Goal: Task Accomplishment & Management: Manage account settings

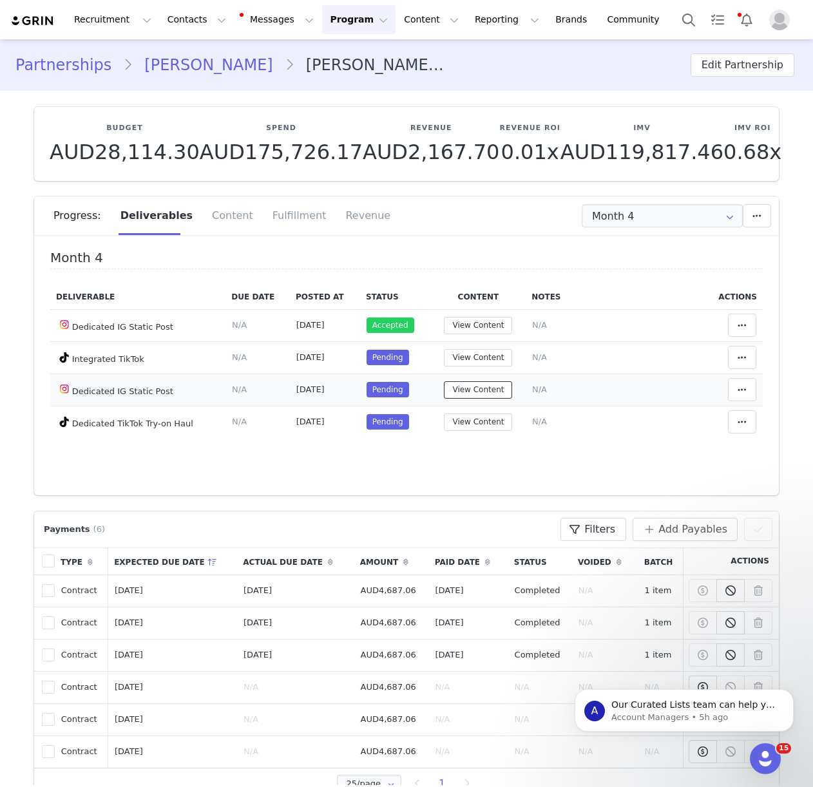
click at [460, 389] on button "View Content" at bounding box center [478, 389] width 68 height 17
click at [488, 390] on button "View Content" at bounding box center [478, 389] width 68 height 17
click at [483, 390] on button "View Content" at bounding box center [478, 389] width 68 height 17
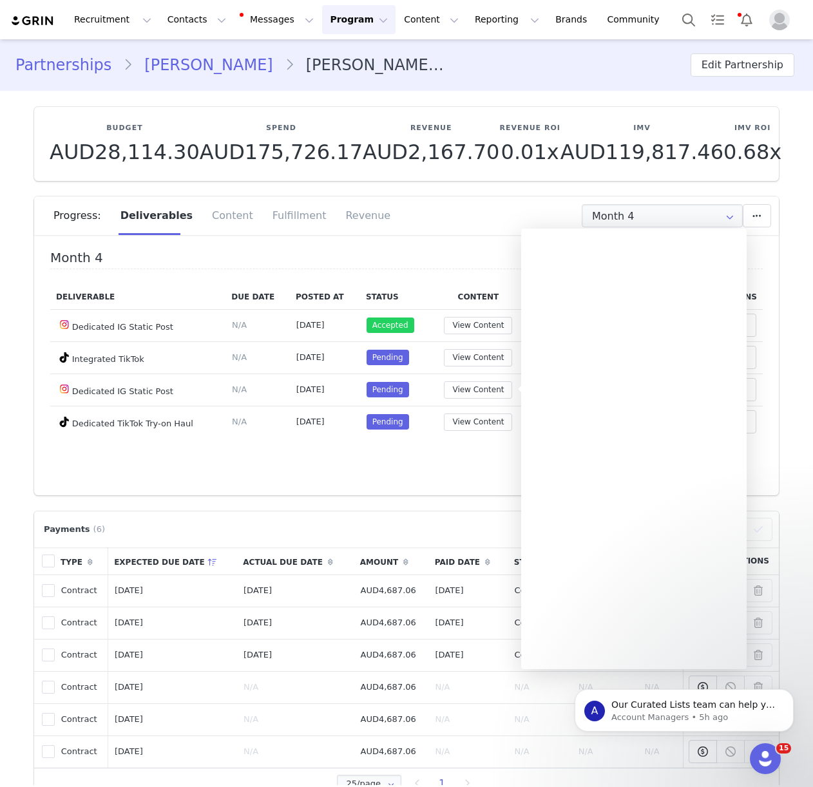
click at [423, 227] on div "Progress: Deliverables Content Fulfillment Revenue" at bounding box center [416, 216] width 726 height 39
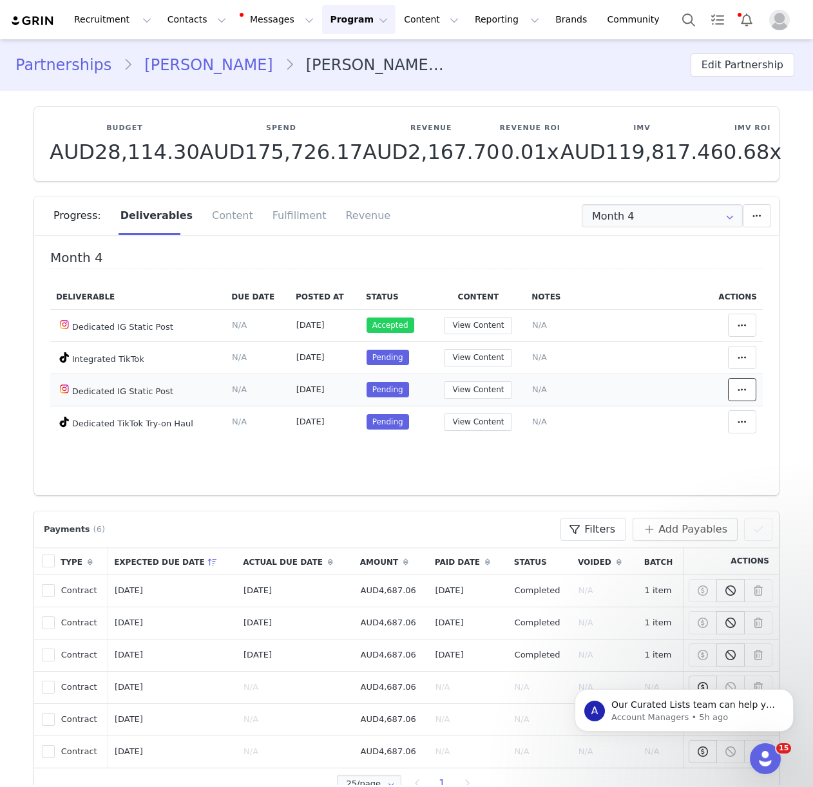
click at [743, 392] on icon at bounding box center [742, 390] width 9 height 10
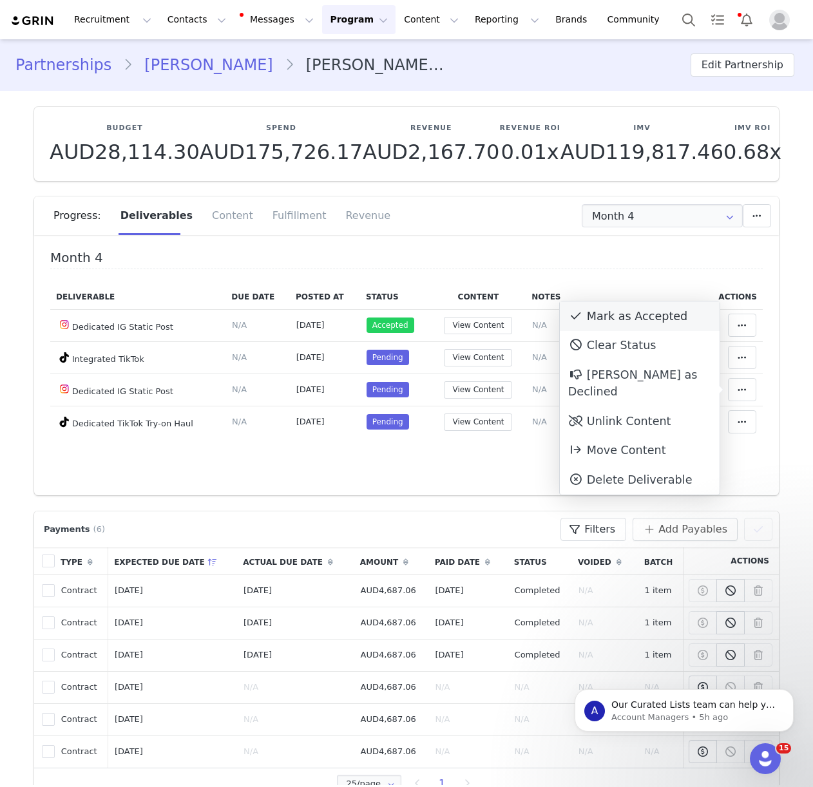
click at [604, 308] on div "Mark as Accepted" at bounding box center [640, 317] width 160 height 30
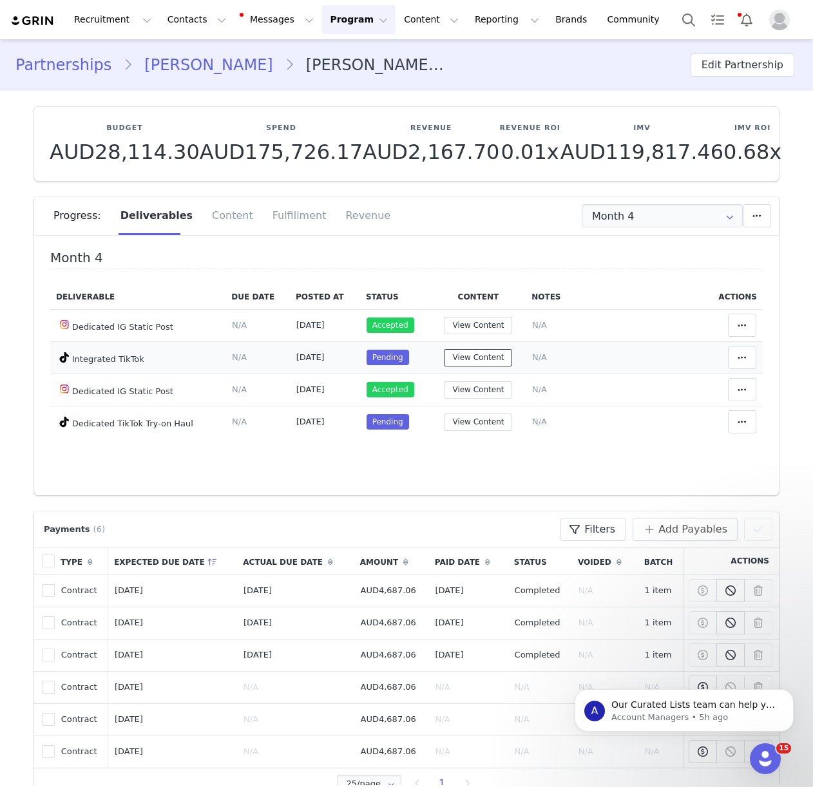
click at [485, 360] on button "View Content" at bounding box center [478, 357] width 68 height 17
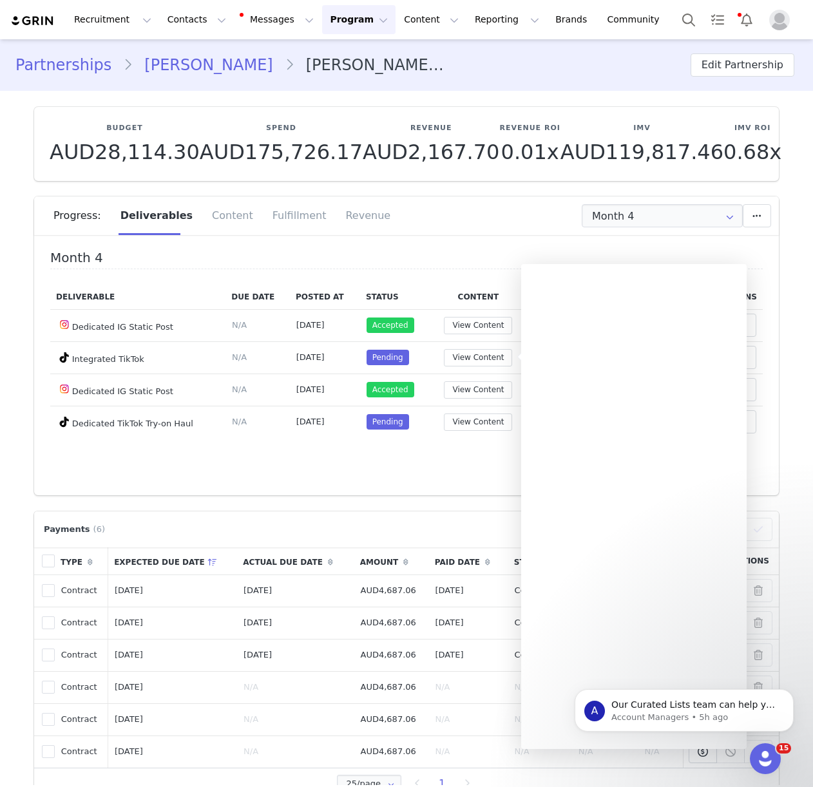
click at [536, 233] on div "Progress: Deliverables Content Fulfillment Revenue" at bounding box center [416, 216] width 726 height 39
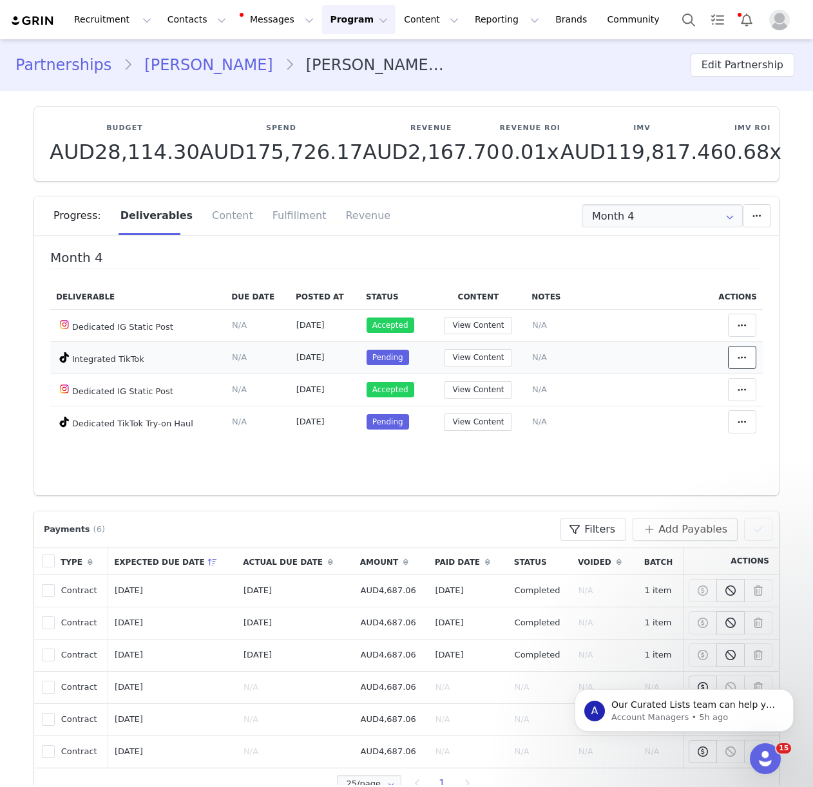
click at [749, 353] on span at bounding box center [742, 357] width 15 height 15
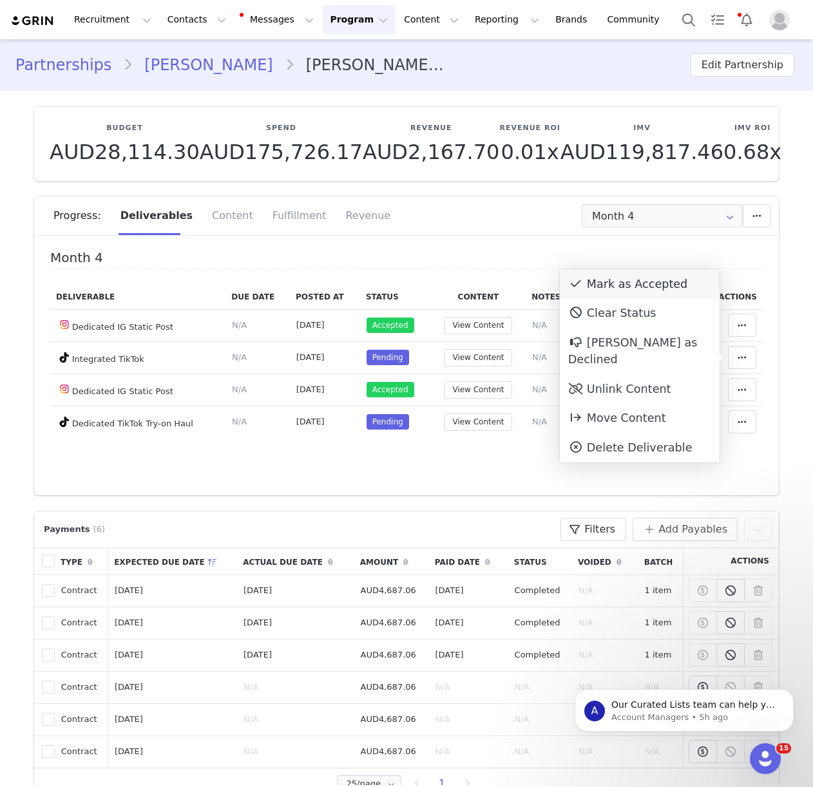
click at [619, 281] on div "Mark as Accepted" at bounding box center [640, 284] width 160 height 30
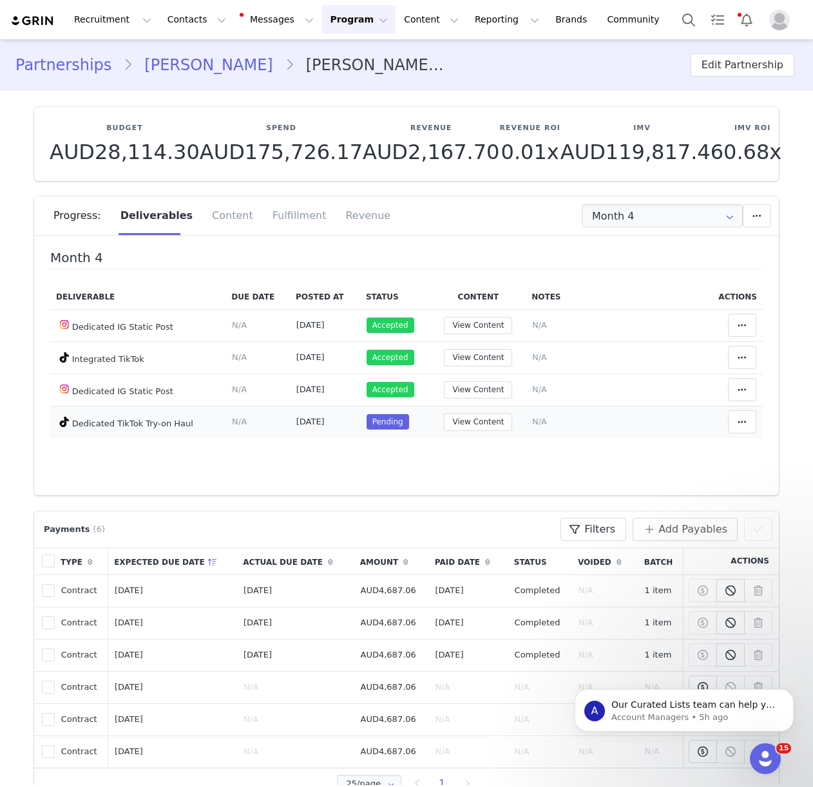
click at [535, 423] on span "N/A" at bounding box center [539, 422] width 15 height 10
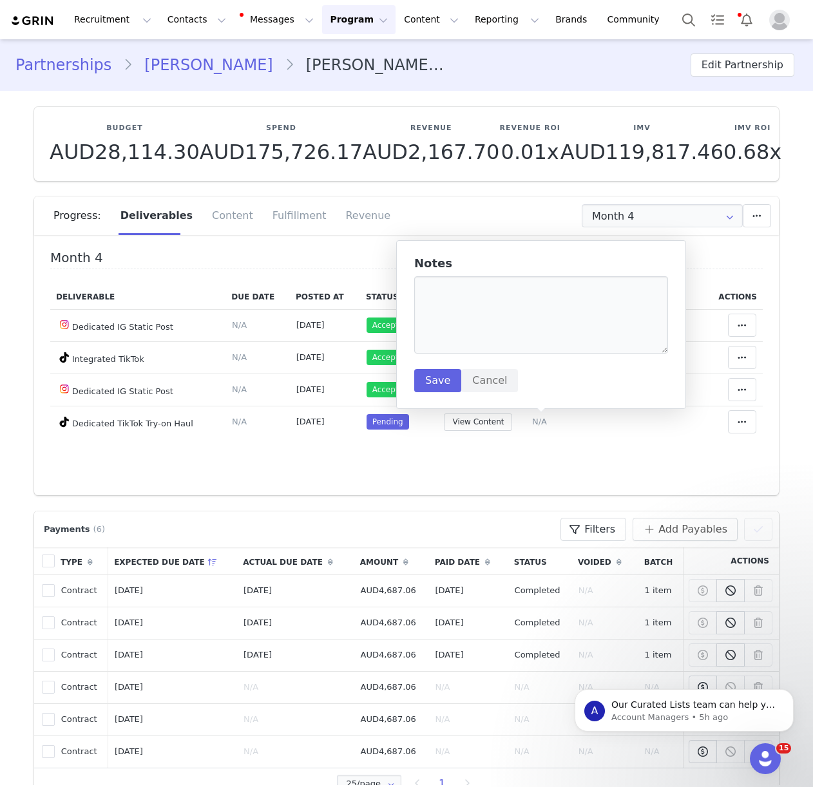
drag, startPoint x: 504, startPoint y: 479, endPoint x: 480, endPoint y: 441, distance: 44.3
click at [504, 479] on div "Month 4 Deliverable Due Date Posted At Status Content Notes Actions Dedicated I…" at bounding box center [406, 369] width 745 height 251
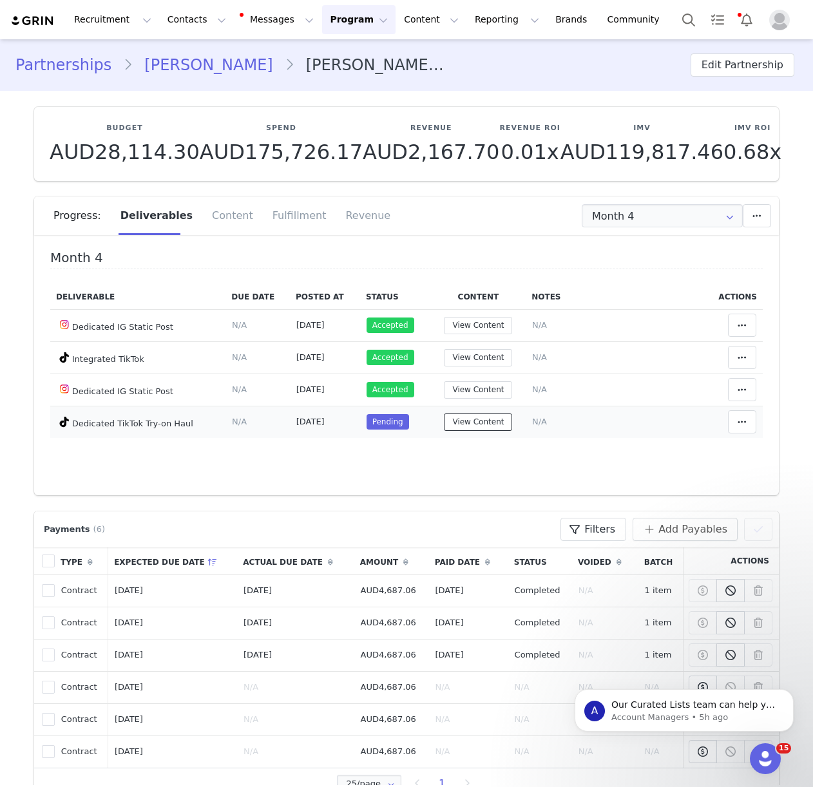
click at [472, 425] on button "View Content" at bounding box center [478, 422] width 68 height 17
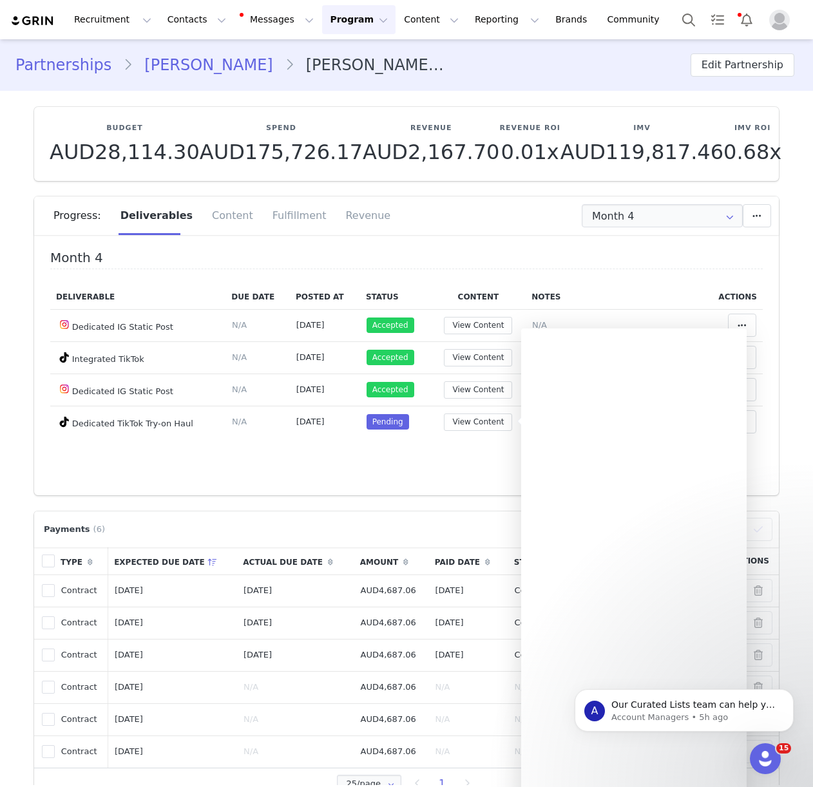
click at [472, 468] on div "Month 4 Deliverable Due Date Posted At Status Content Notes Actions Dedicated I…" at bounding box center [406, 369] width 745 height 251
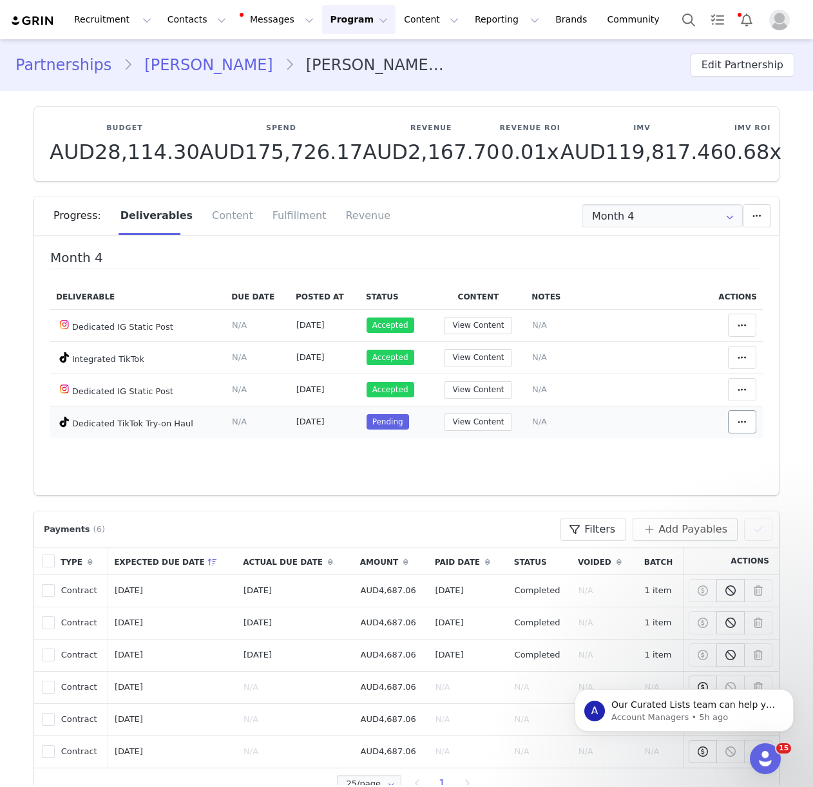
drag, startPoint x: 762, startPoint y: 429, endPoint x: 753, endPoint y: 428, distance: 9.8
click at [762, 429] on td "Mark as Accepted Clear Status Reason for declining this deliverable Decline Mar…" at bounding box center [733, 422] width 59 height 32
click at [751, 427] on button at bounding box center [742, 421] width 28 height 23
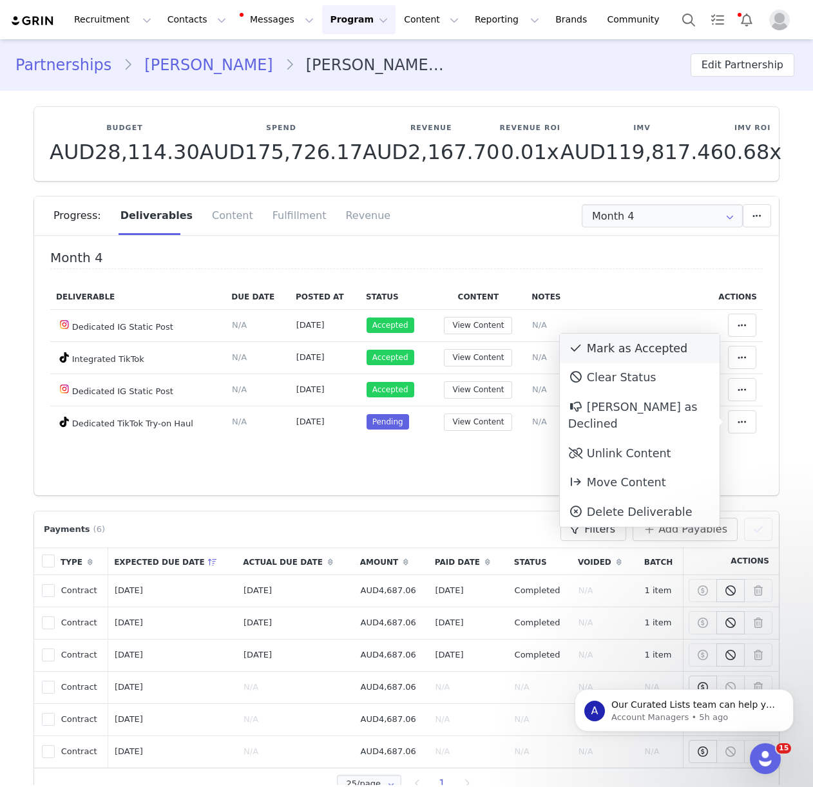
click at [644, 343] on div "Mark as Accepted" at bounding box center [640, 349] width 160 height 30
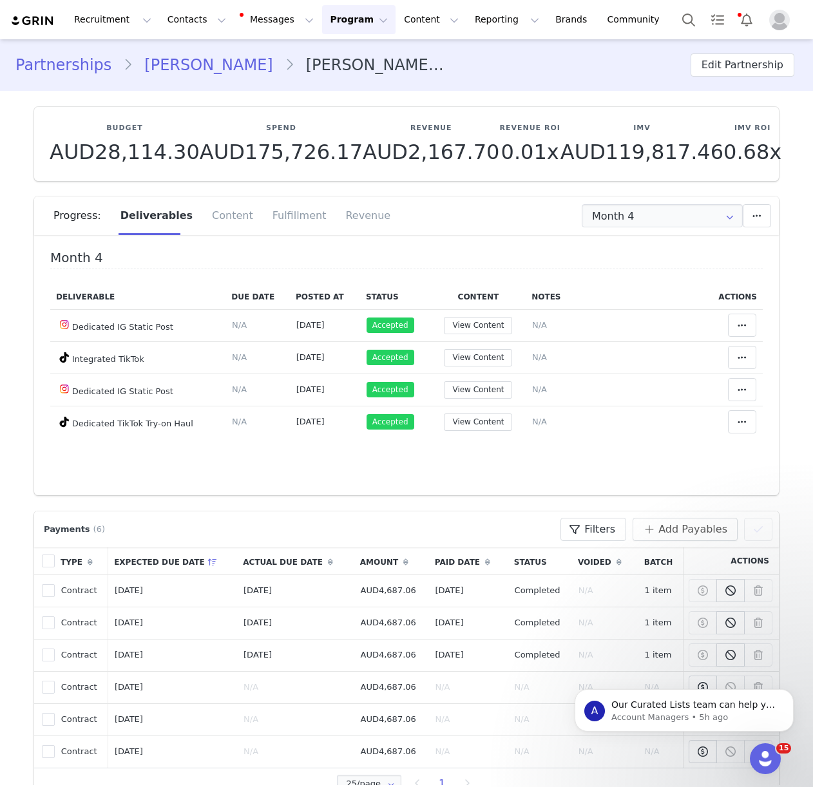
click at [193, 77] on div "Partnerships [PERSON_NAME] [PERSON_NAME] x White Fox 6 Month Contract [DATE]-[D…" at bounding box center [406, 65] width 813 height 44
click at [194, 61] on link "[PERSON_NAME]" at bounding box center [208, 64] width 151 height 23
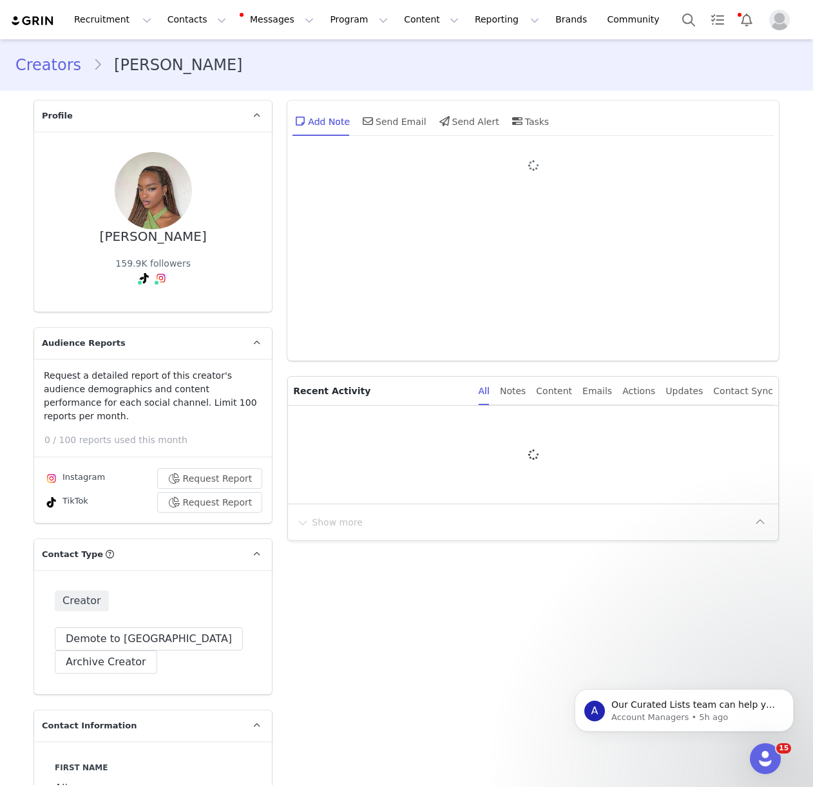
type input "+1 ([GEOGRAPHIC_DATA])"
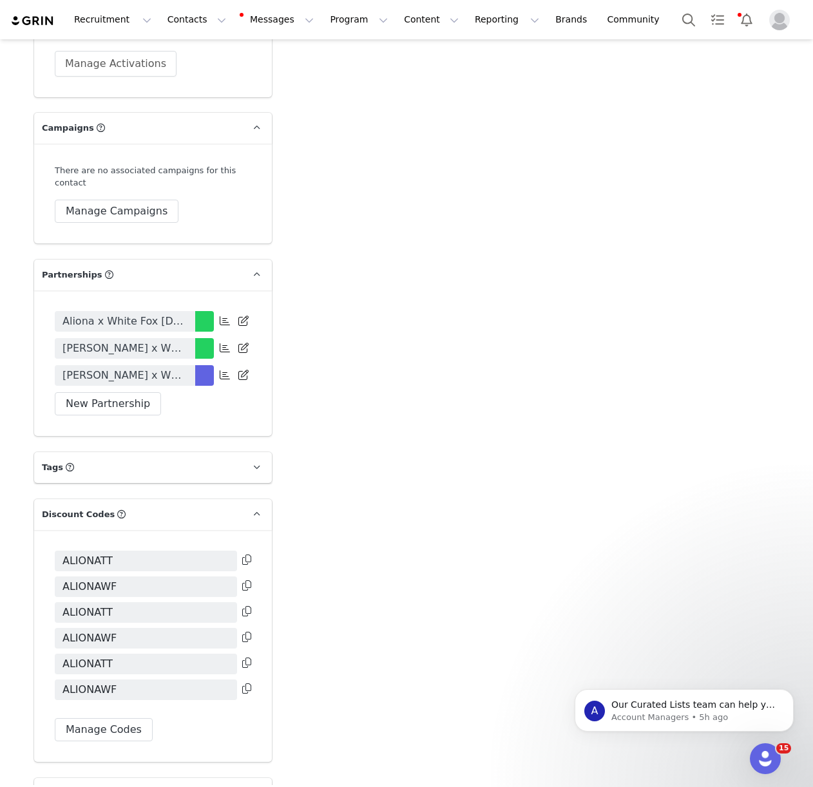
scroll to position [2855, 0]
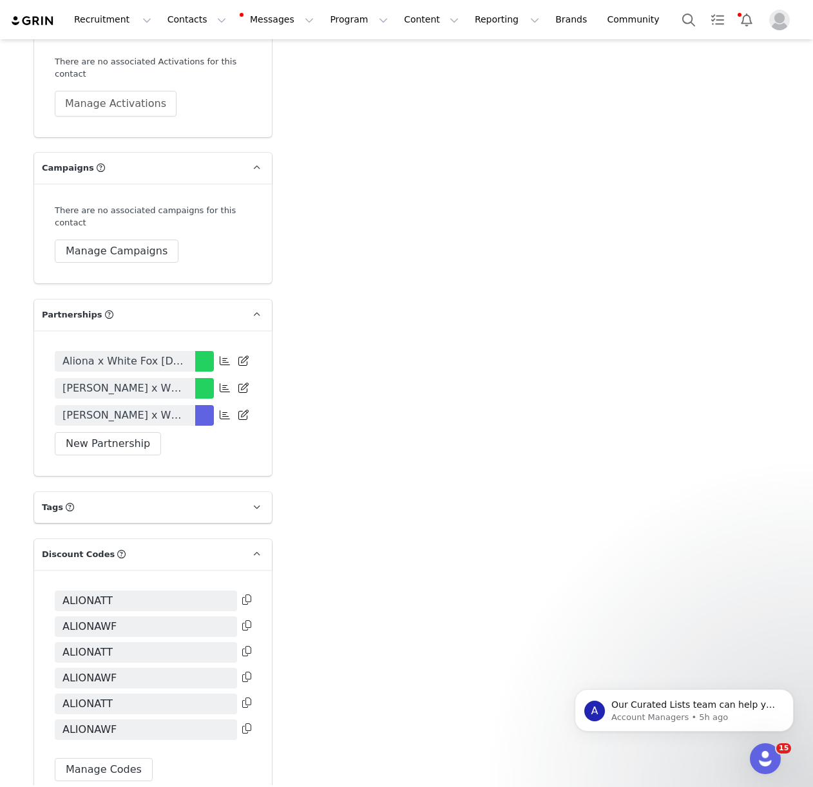
drag, startPoint x: 322, startPoint y: 443, endPoint x: 223, endPoint y: 456, distance: 99.4
click at [225, 423] on span at bounding box center [224, 414] width 15 height 15
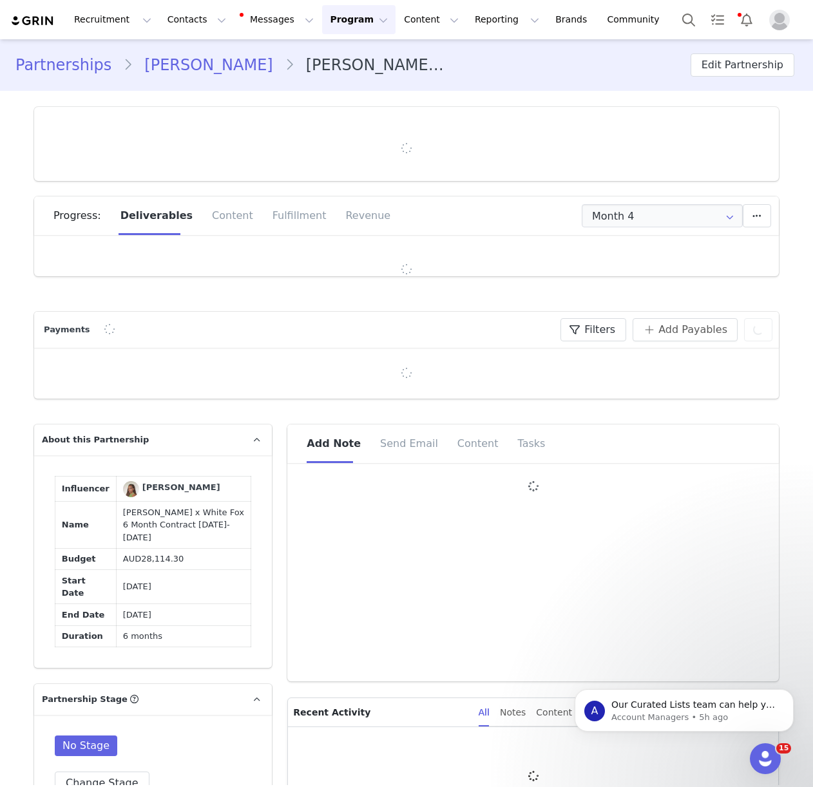
type input "+1 ([GEOGRAPHIC_DATA])"
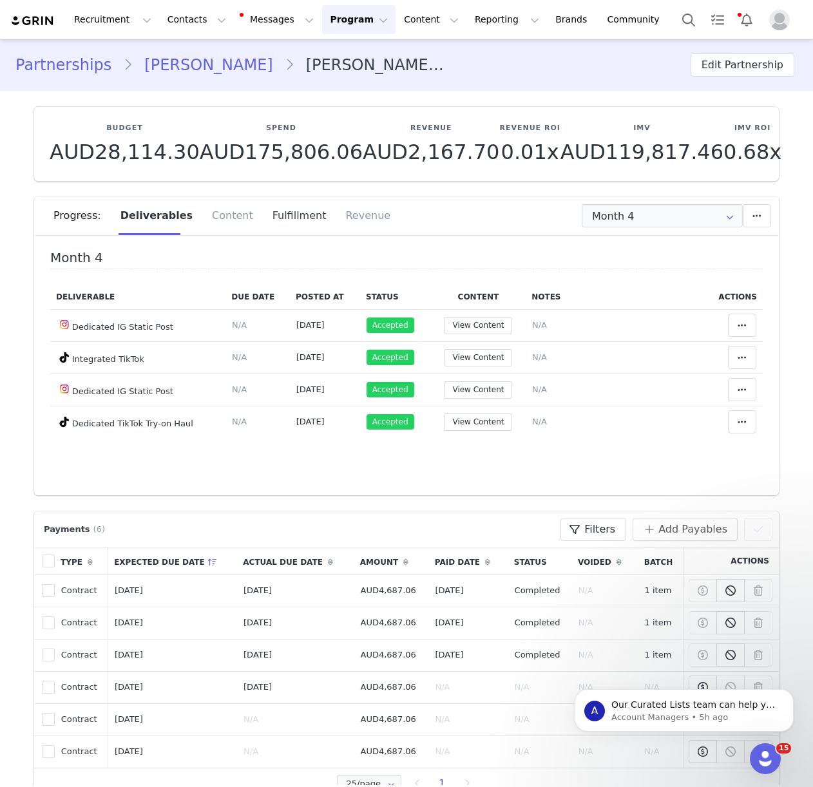
click at [291, 218] on div "Fulfillment" at bounding box center [299, 216] width 73 height 39
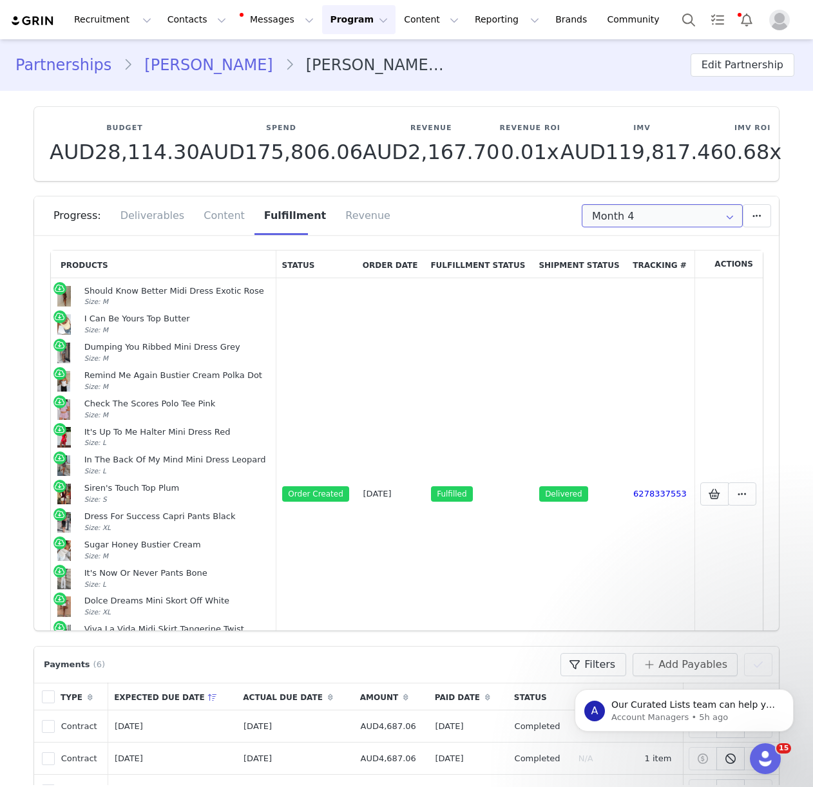
click at [617, 216] on input "Month 4" at bounding box center [662, 215] width 161 height 23
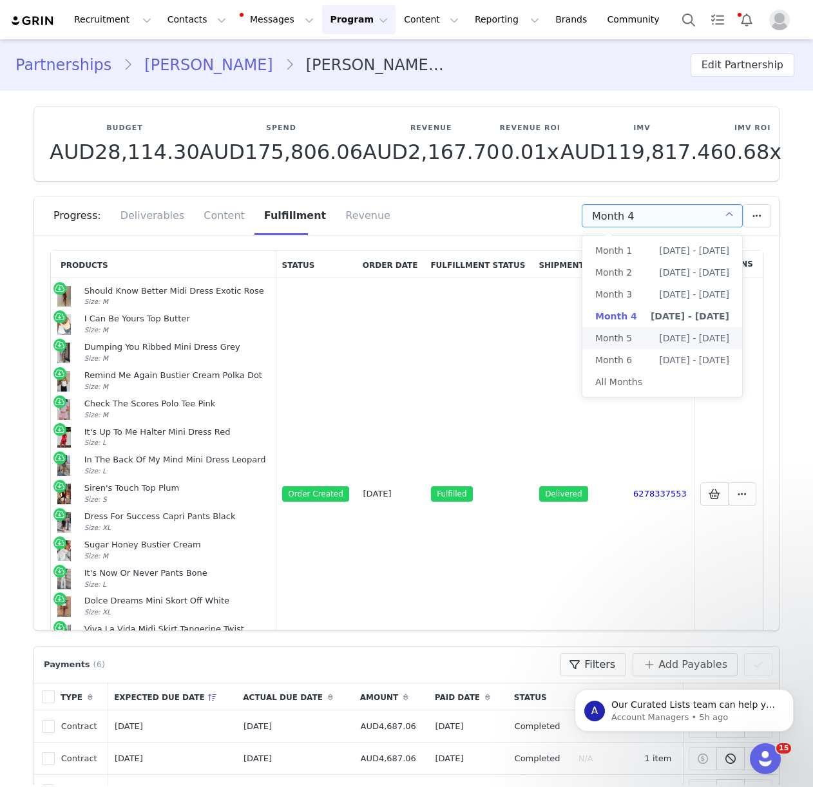
click at [607, 339] on span "Month 5" at bounding box center [613, 338] width 37 height 22
type input "Month 5"
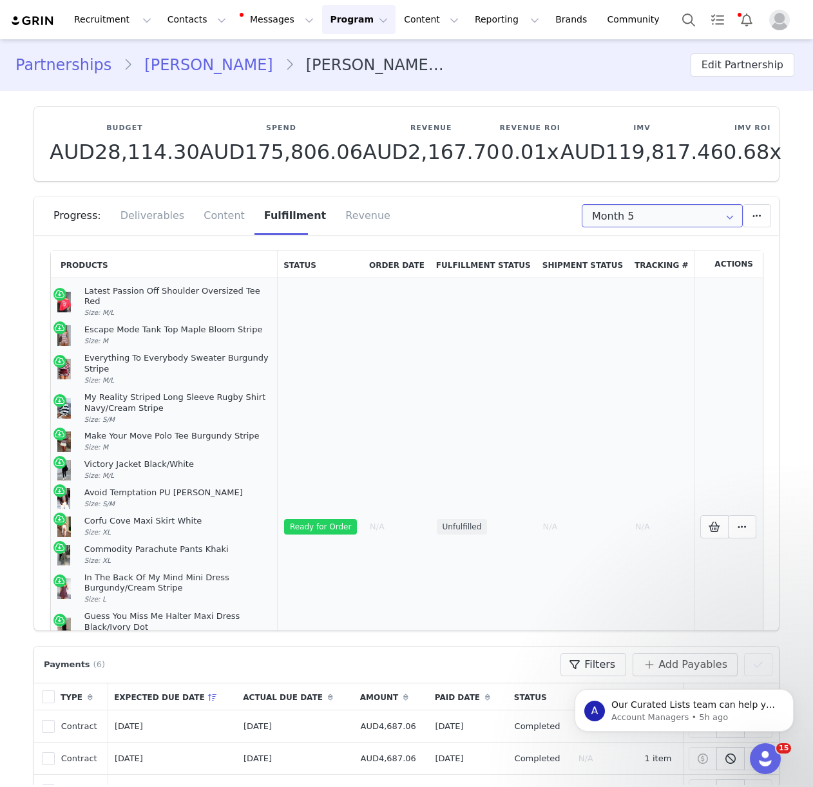
scroll to position [47, 0]
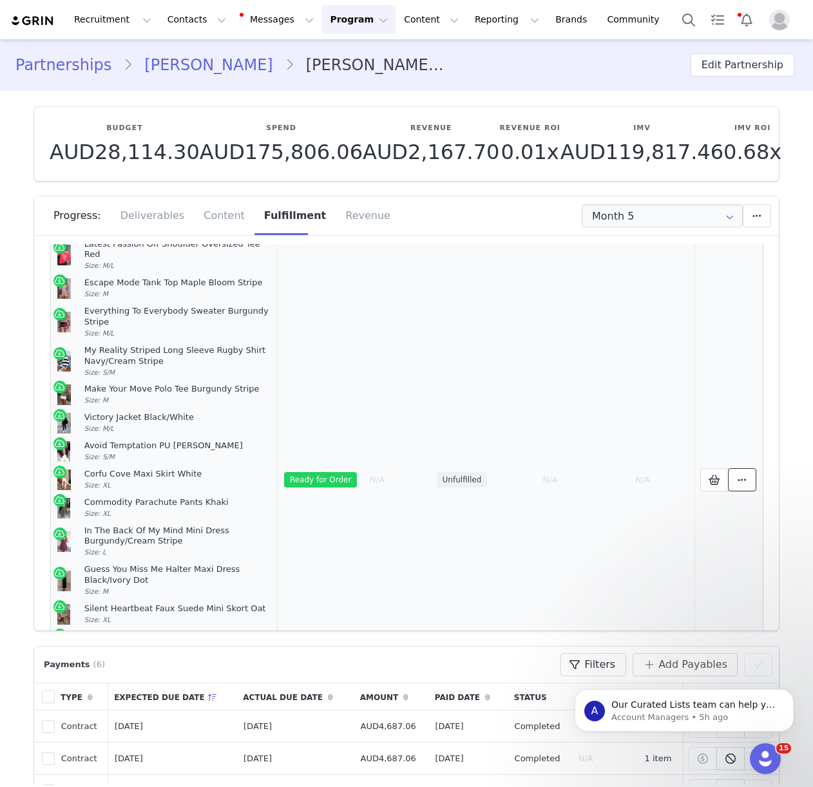
click at [744, 475] on icon at bounding box center [742, 480] width 9 height 10
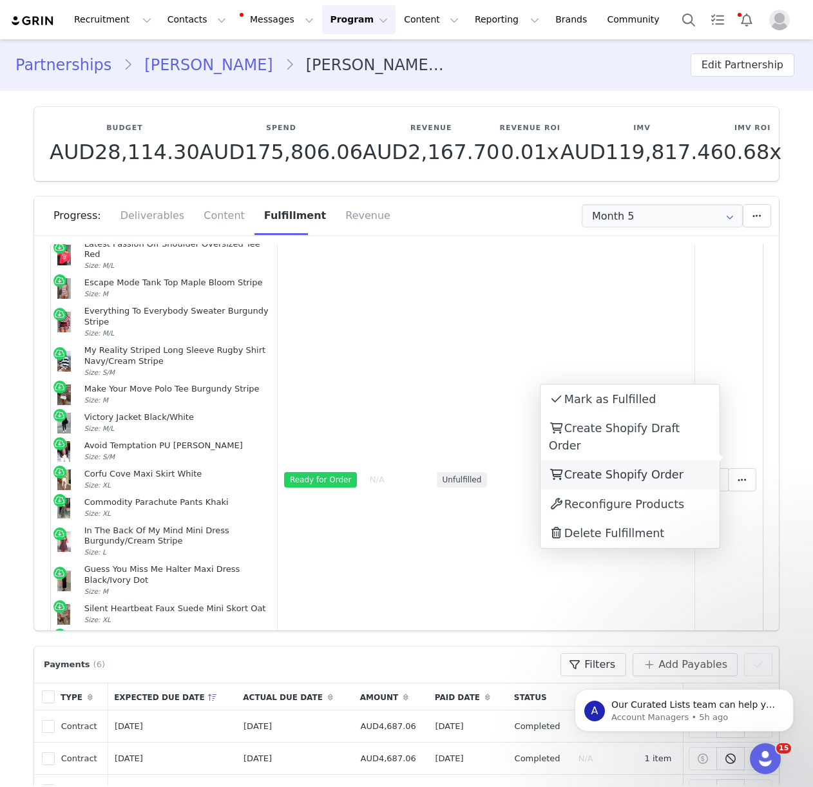
click at [639, 461] on div "Create Shopify Order" at bounding box center [630, 476] width 179 height 30
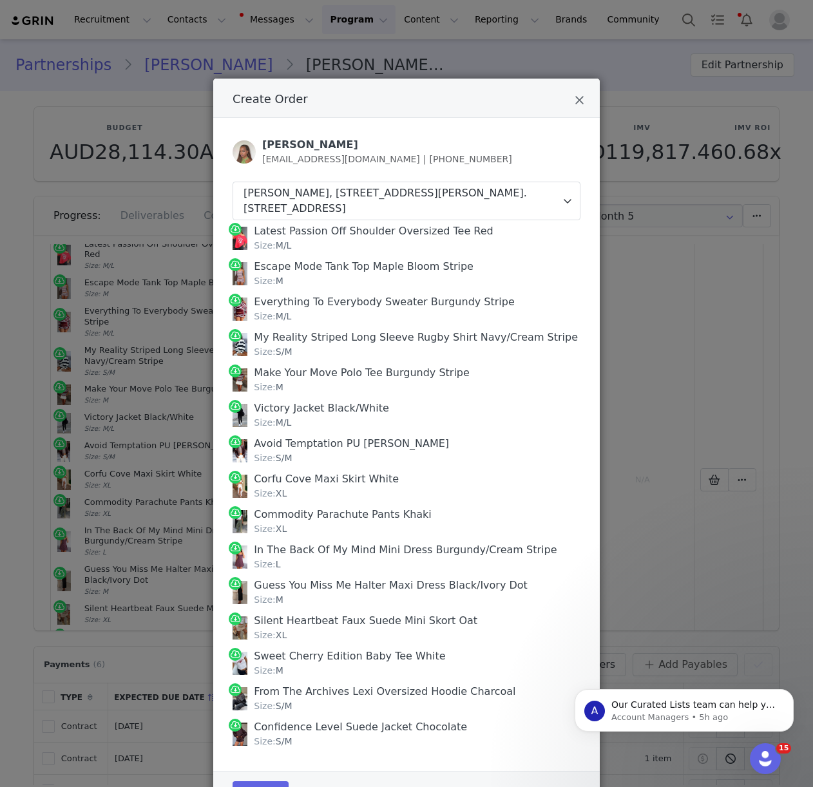
scroll to position [10, 0]
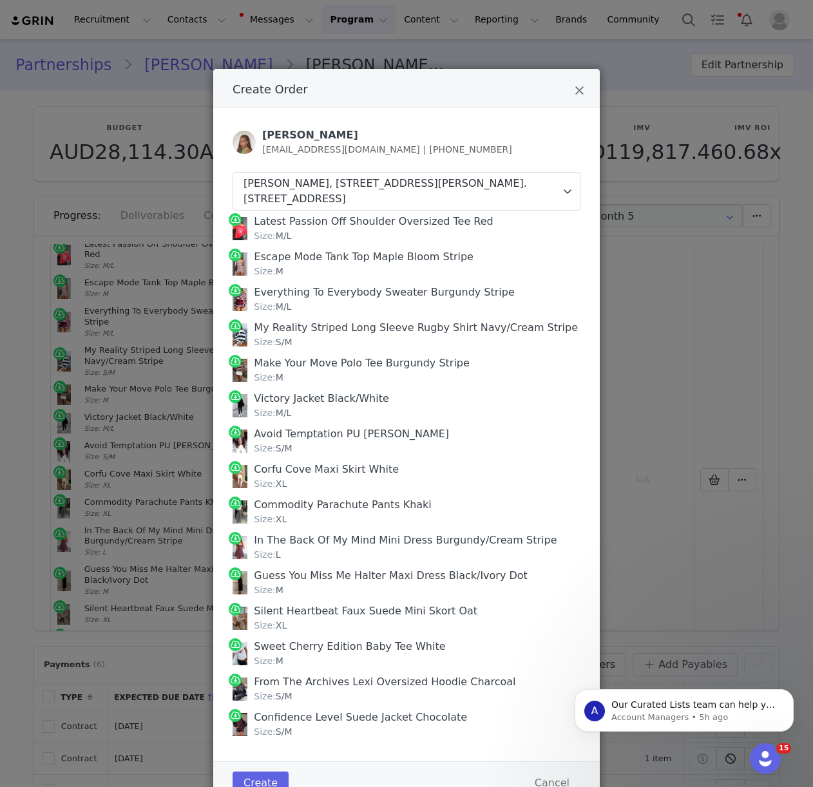
drag, startPoint x: 253, startPoint y: 219, endPoint x: 460, endPoint y: 733, distance: 554.5
click at [460, 733] on div "Latest Passion Off Shoulder Oversized Tee Red Size: M/L Escape Mode Tank Top Ma…" at bounding box center [407, 477] width 348 height 532
copy div "Latest Passion Off Shoulder Oversized Tee Red Size: M/L Escape Mode Tank Top Ma…"
drag, startPoint x: 258, startPoint y: 779, endPoint x: 334, endPoint y: 694, distance: 114.1
click at [258, 779] on button "Create" at bounding box center [261, 783] width 56 height 23
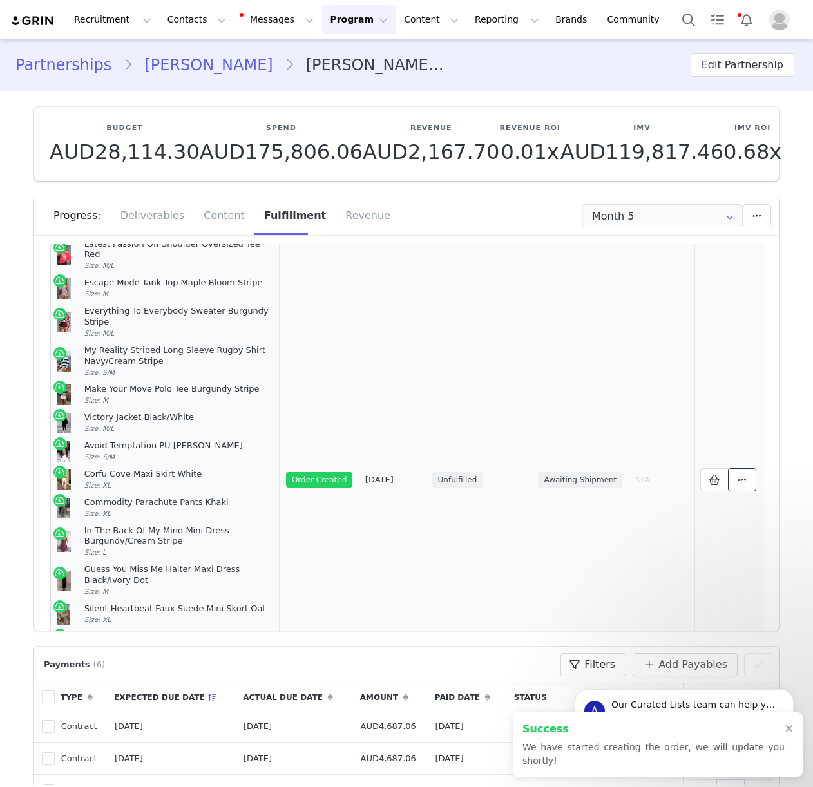
click at [746, 475] on icon at bounding box center [742, 480] width 9 height 10
click at [644, 457] on link "View Order" at bounding box center [630, 459] width 179 height 30
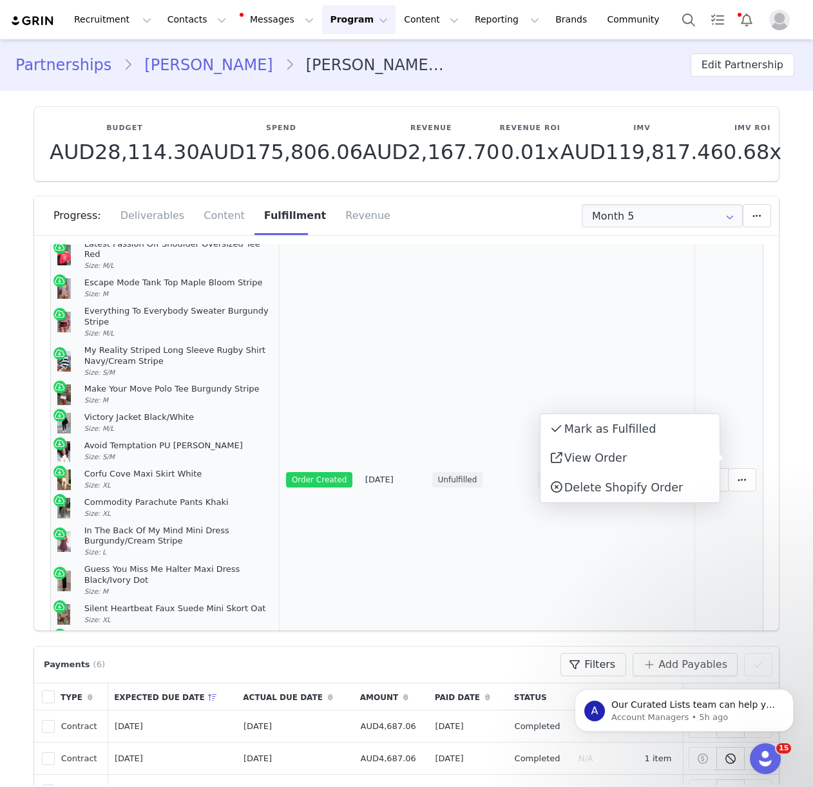
click at [720, 286] on td "Selected Products" at bounding box center [729, 479] width 69 height 497
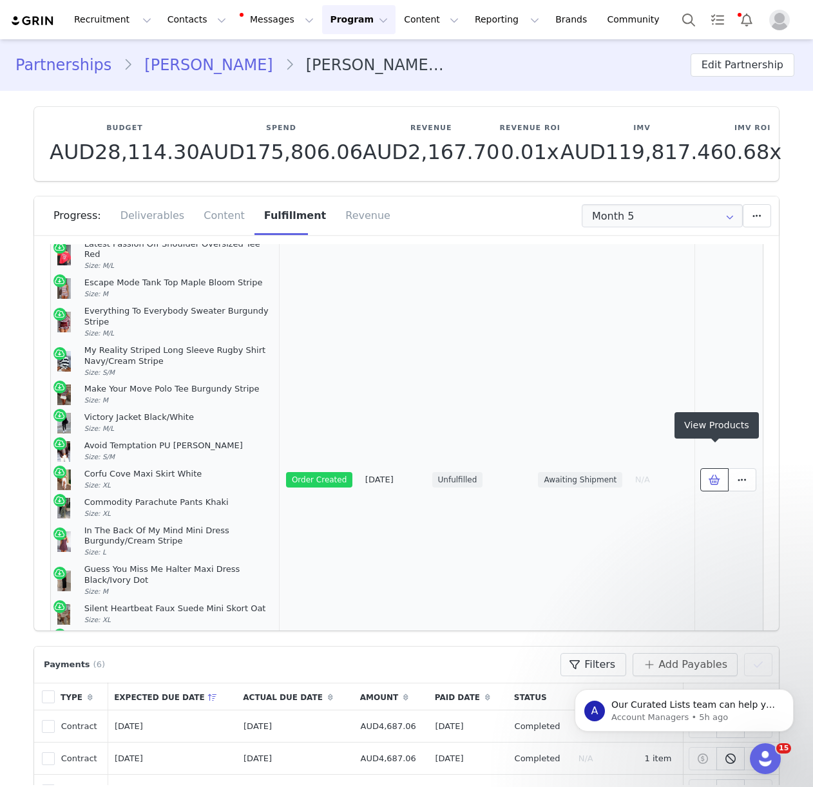
click at [719, 475] on icon at bounding box center [715, 480] width 12 height 10
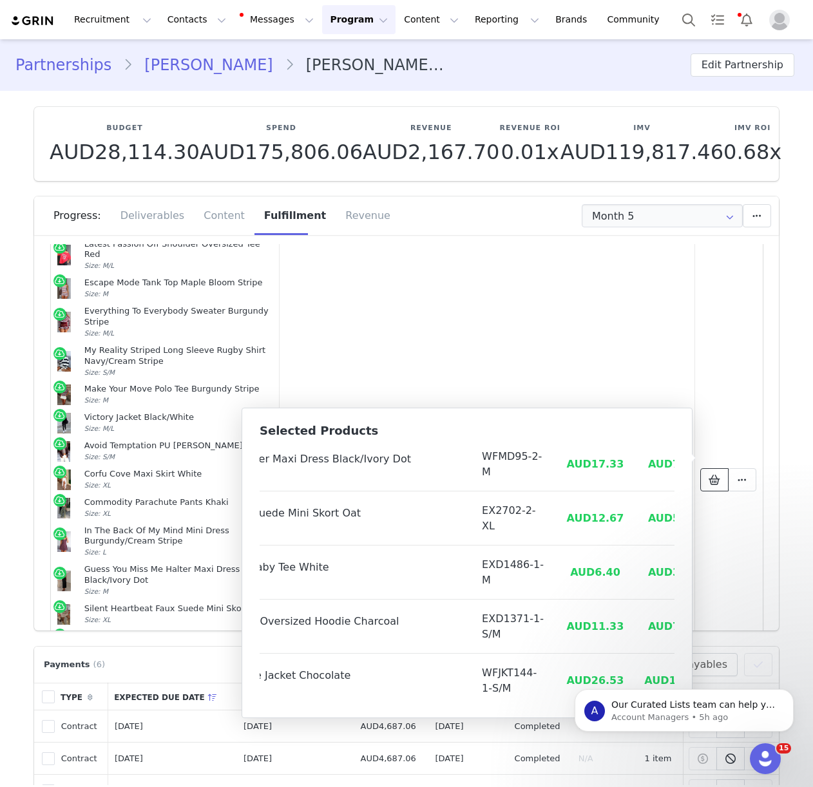
scroll to position [586, 163]
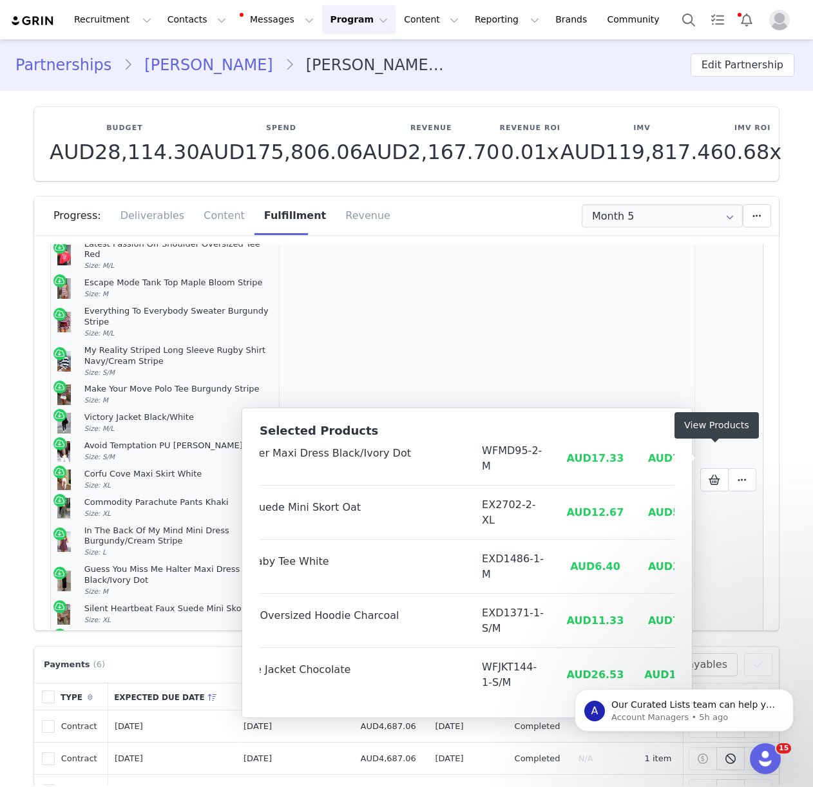
click at [426, 300] on td "[DATE]" at bounding box center [392, 479] width 67 height 497
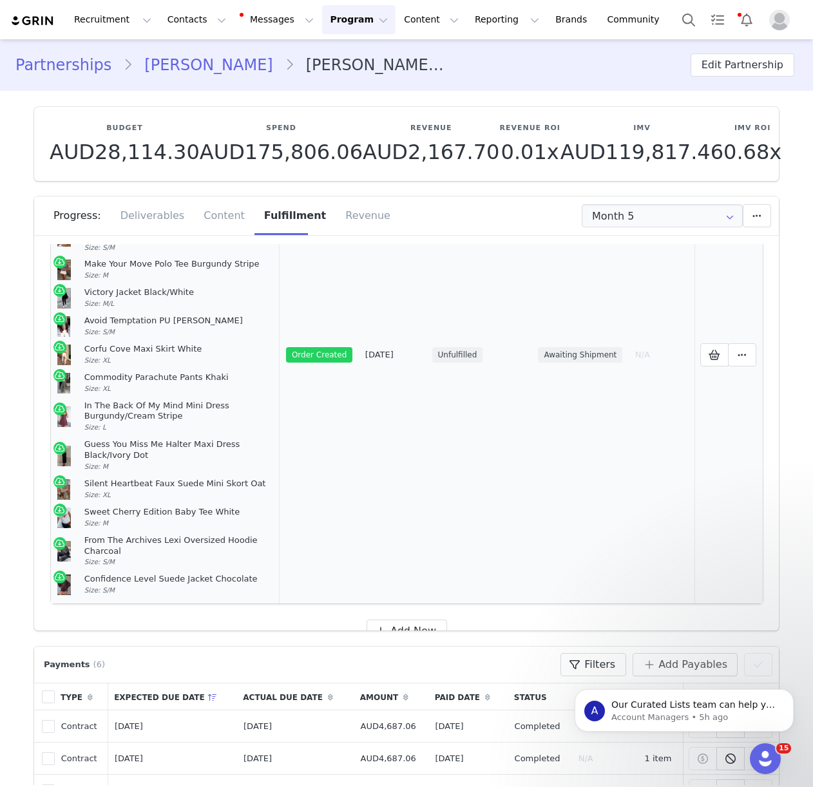
scroll to position [0, 0]
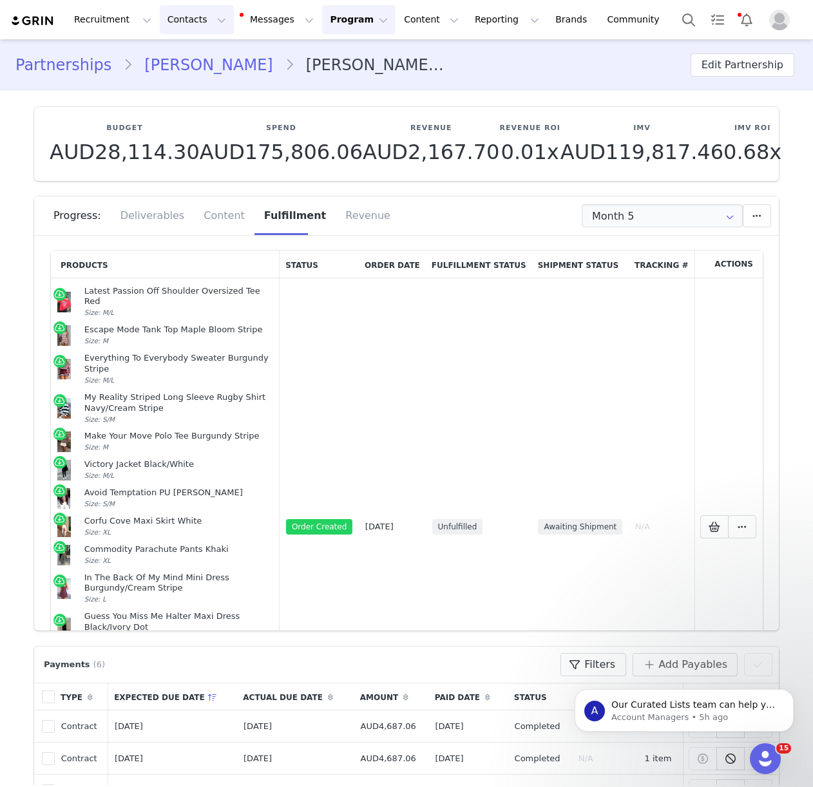
click at [182, 21] on button "Contacts Contacts" at bounding box center [197, 19] width 74 height 29
click at [182, 46] on link "Creators" at bounding box center [202, 57] width 102 height 24
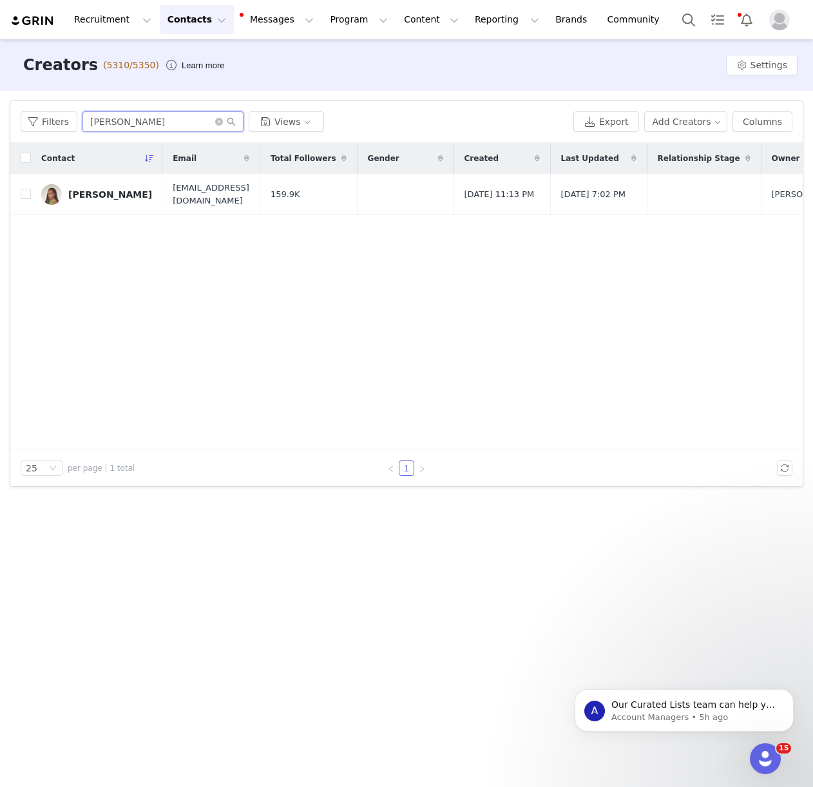
click at [160, 124] on input "[PERSON_NAME]" at bounding box center [162, 121] width 161 height 21
type input "[PERSON_NAME]"
click at [116, 192] on div "[PERSON_NAME]" at bounding box center [110, 194] width 84 height 10
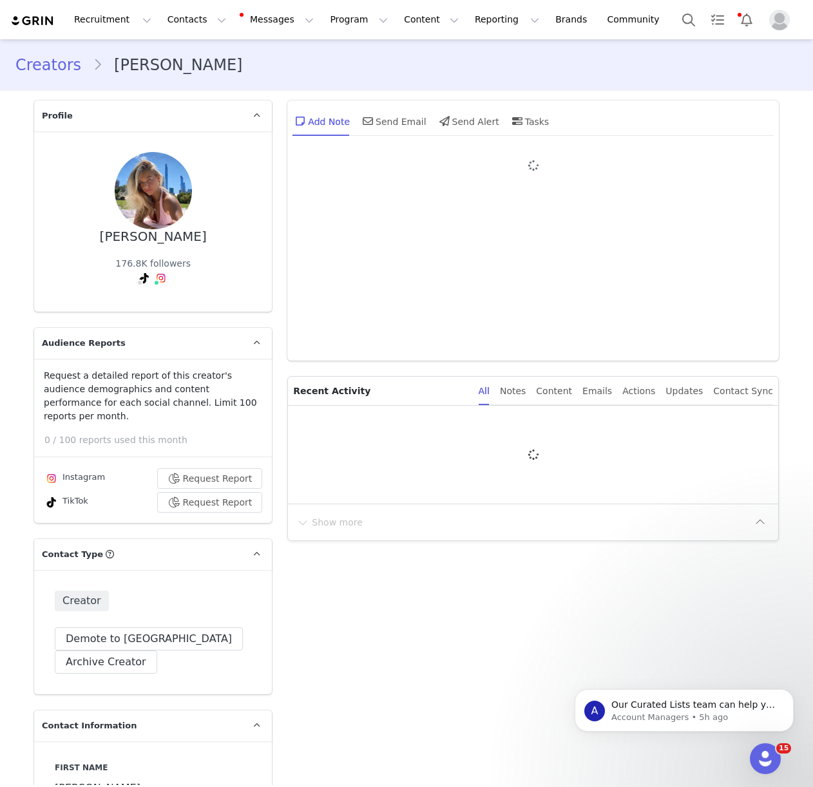
type input "+1 ([GEOGRAPHIC_DATA])"
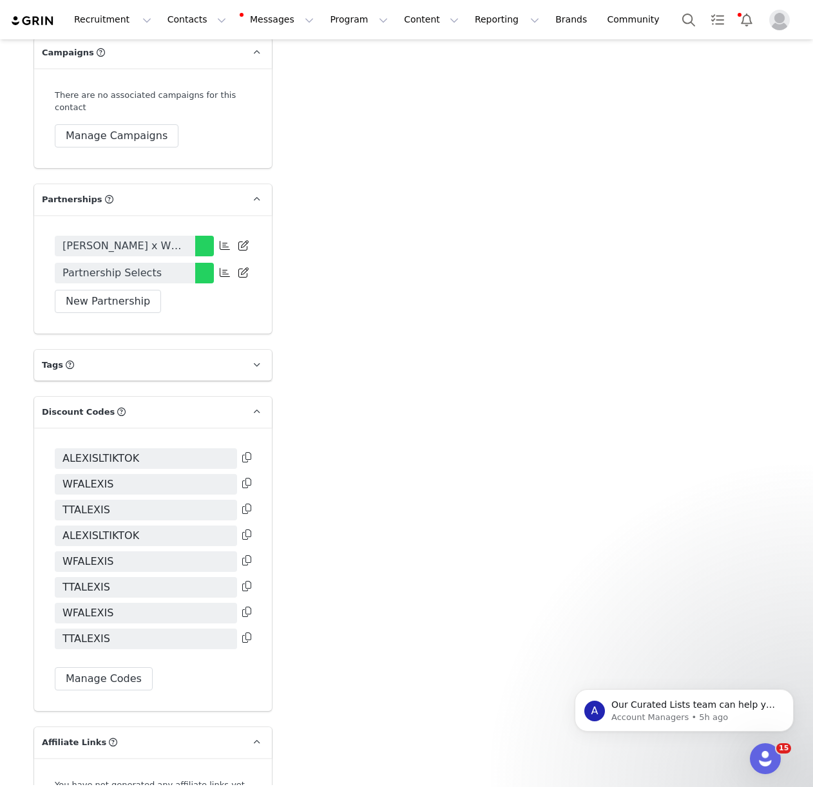
scroll to position [2807, 0]
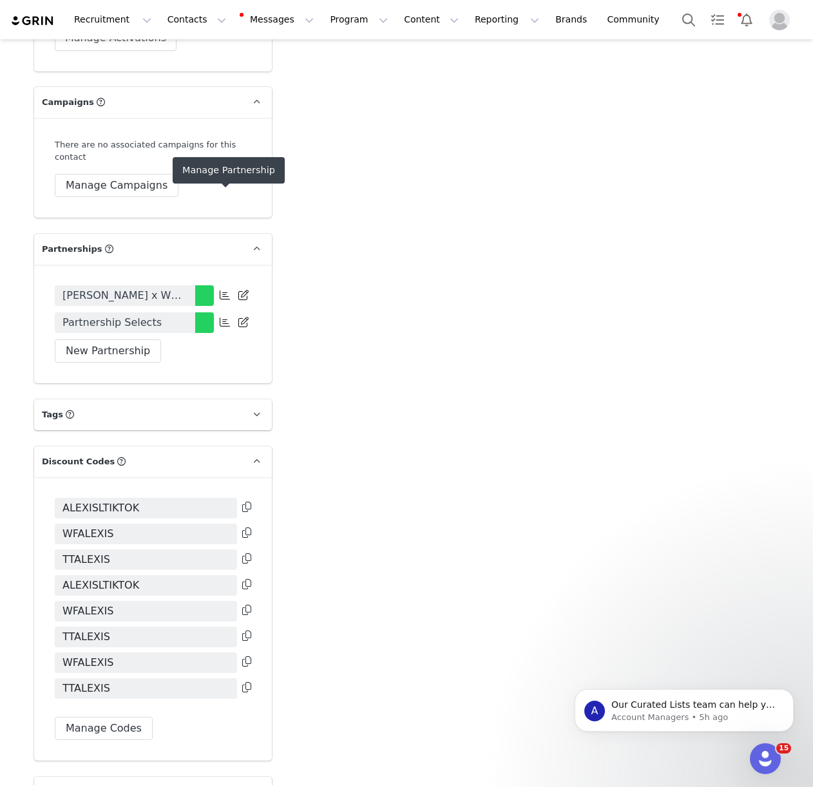
drag, startPoint x: 225, startPoint y: 198, endPoint x: 240, endPoint y: 193, distance: 16.3
click at [225, 290] on icon at bounding box center [225, 295] width 10 height 10
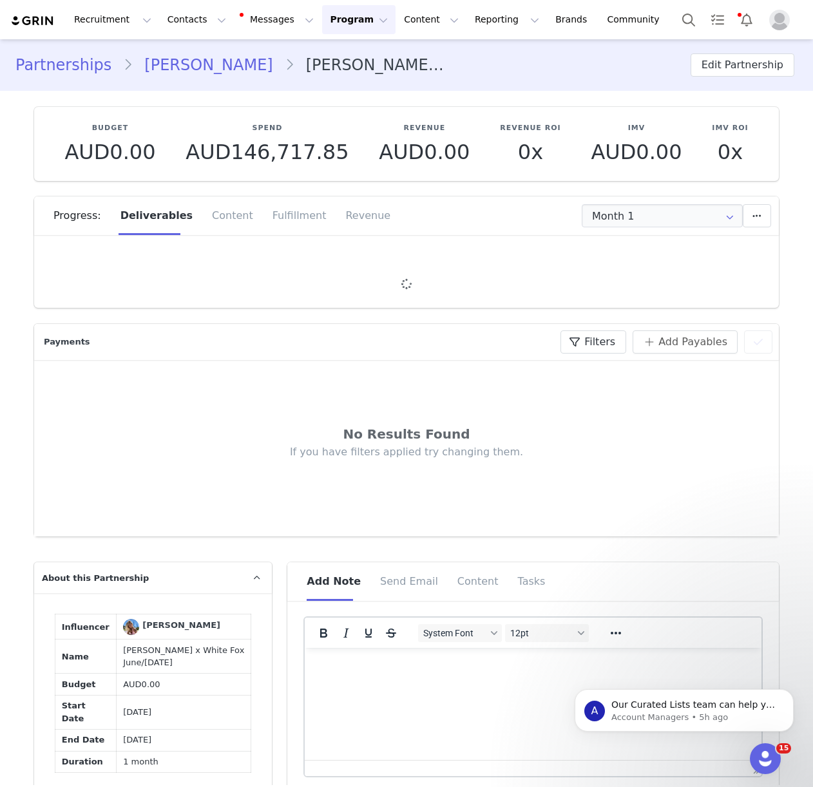
type input "+1 ([GEOGRAPHIC_DATA])"
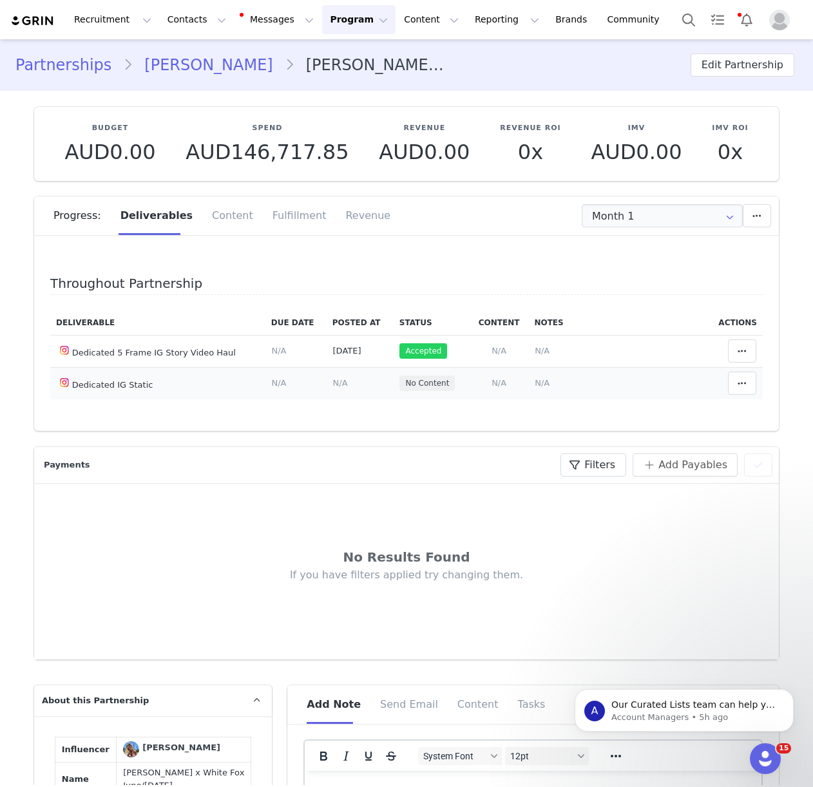
click at [497, 384] on span "N/A" at bounding box center [499, 383] width 15 height 10
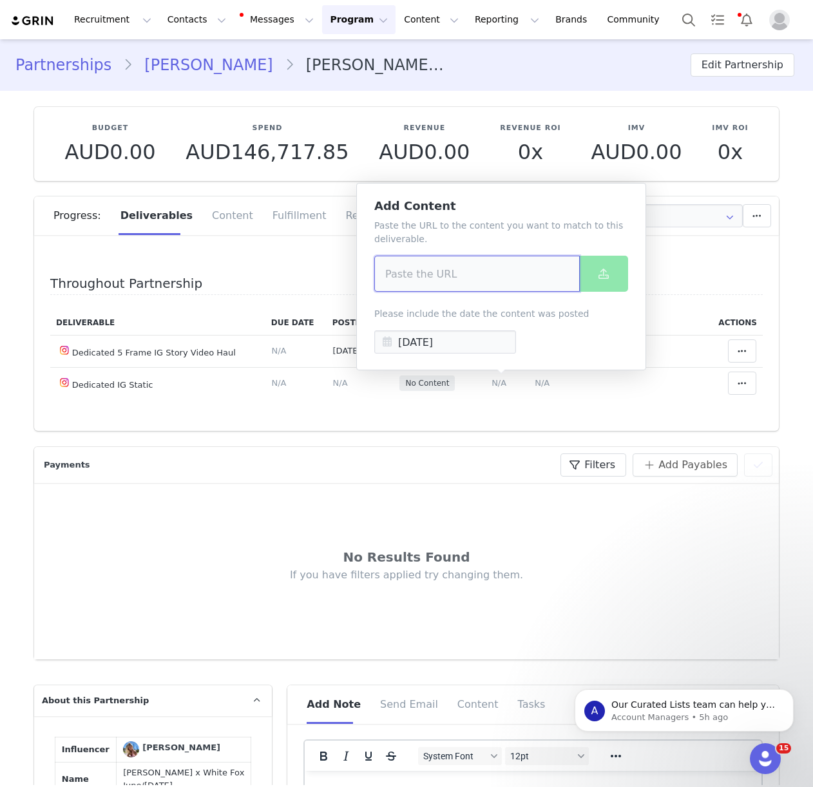
click at [481, 273] on input at bounding box center [477, 274] width 206 height 36
paste input "[URL][DOMAIN_NAME]"
type input "[URL][DOMAIN_NAME]"
click at [584, 271] on button at bounding box center [603, 274] width 49 height 36
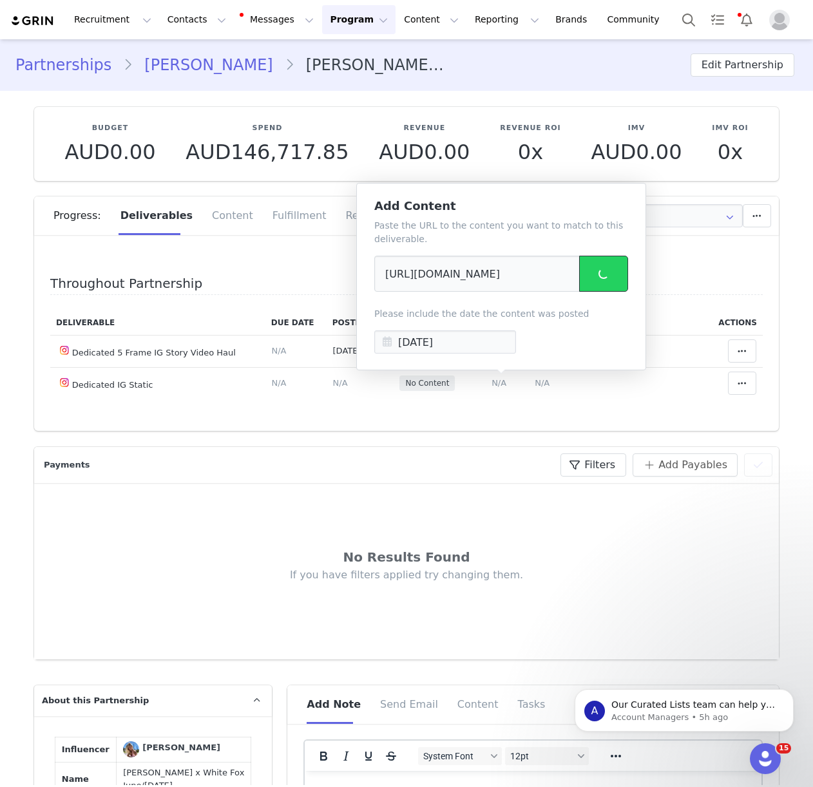
scroll to position [0, 0]
